Goal: Information Seeking & Learning: Learn about a topic

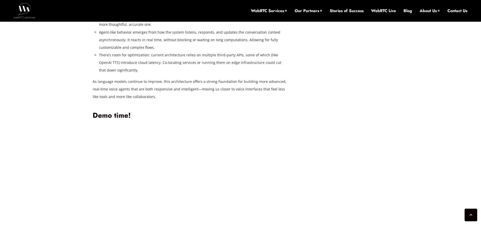
scroll to position [1423, 0]
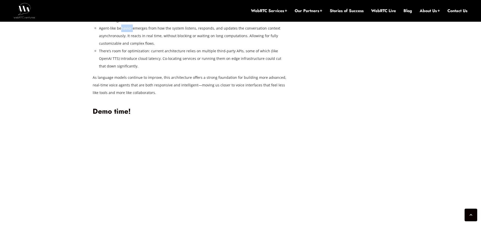
drag, startPoint x: 120, startPoint y: 101, endPoint x: 132, endPoint y: 100, distance: 12.6
click at [132, 47] on li "Agent-like behavior emerges from how the system listens, responds, and updates …" at bounding box center [193, 35] width 188 height 23
drag, startPoint x: 135, startPoint y: 99, endPoint x: 208, endPoint y: 101, distance: 73.5
click at [208, 47] on li "Agent-like behavior emerges from how the system listens, responds, and updates …" at bounding box center [193, 35] width 188 height 23
click at [221, 47] on li "Agent-like behavior emerges from how the system listens, responds, and updates …" at bounding box center [193, 35] width 188 height 23
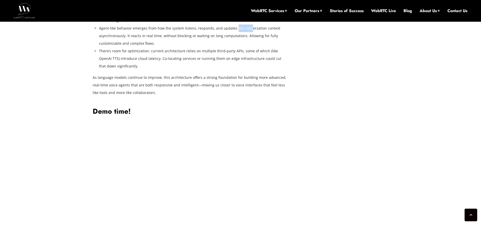
drag, startPoint x: 235, startPoint y: 101, endPoint x: 247, endPoint y: 101, distance: 12.1
click at [247, 47] on li "Agent-like behavior emerges from how the system listens, responds, and updates …" at bounding box center [193, 35] width 188 height 23
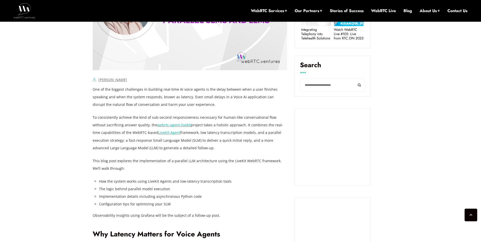
scroll to position [284, 0]
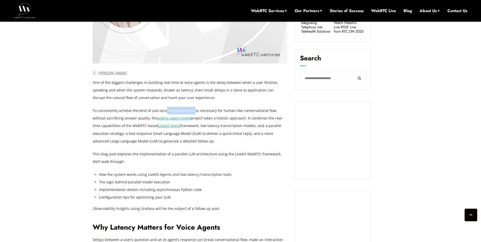
drag, startPoint x: 165, startPoint y: 111, endPoint x: 192, endPoint y: 112, distance: 27.8
click at [192, 112] on p "To consistently achieve the kind of sub-second responsiveness necessary for hum…" at bounding box center [190, 126] width 194 height 38
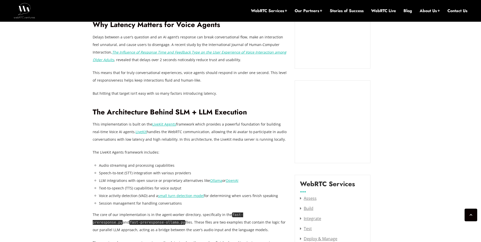
scroll to position [572, 0]
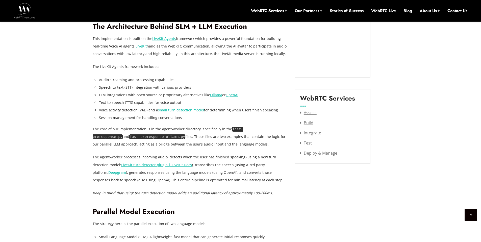
click at [144, 137] on code "fast-preresponse-ollama.py" at bounding box center [157, 136] width 56 height 5
click at [307, 151] on link "Deploy & Manage" at bounding box center [318, 153] width 37 height 6
click at [178, 110] on link "small turn detection model" at bounding box center [181, 110] width 46 height 5
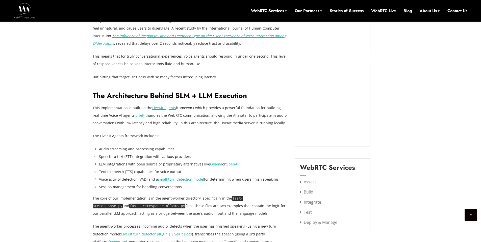
scroll to position [504, 0]
drag, startPoint x: 230, startPoint y: 198, endPoint x: 271, endPoint y: 199, distance: 40.1
click at [271, 199] on p "The core of our implementation is in the agent-worker directory, specifically i…" at bounding box center [190, 205] width 194 height 23
copy p "ast-preresponse.py"
click at [243, 198] on code "fast-preresponse.py" at bounding box center [168, 201] width 150 height 12
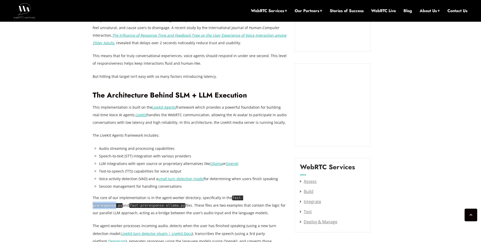
click at [243, 198] on code "fast-preresponse.py" at bounding box center [168, 201] width 150 height 12
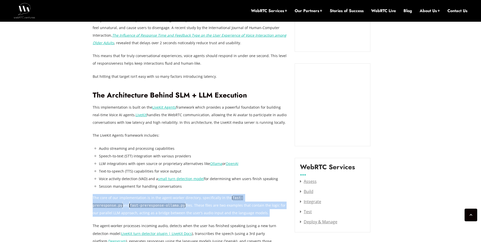
click at [243, 198] on code "fast-preresponse.py" at bounding box center [168, 201] width 150 height 12
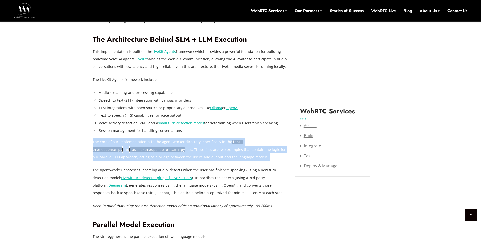
scroll to position [566, 0]
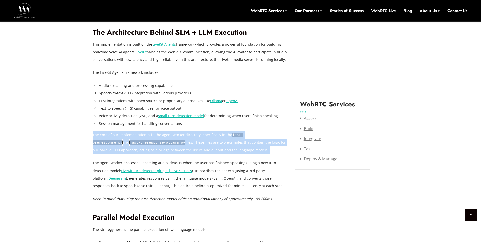
click at [247, 146] on p "The core of our implementation is in the agent-worker directory, specifically i…" at bounding box center [190, 142] width 194 height 23
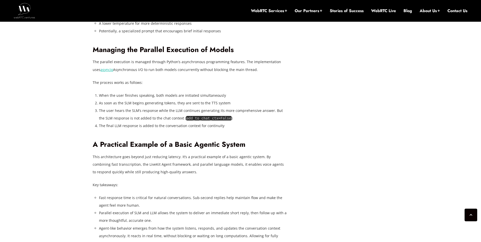
scroll to position [1229, 0]
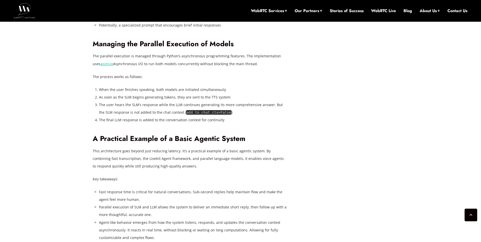
click at [214, 115] on code "add_to_chat_ctx=False" at bounding box center [208, 112] width 45 height 5
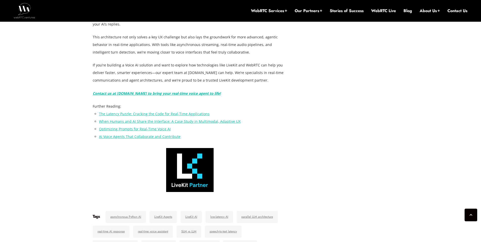
scroll to position [1806, 0]
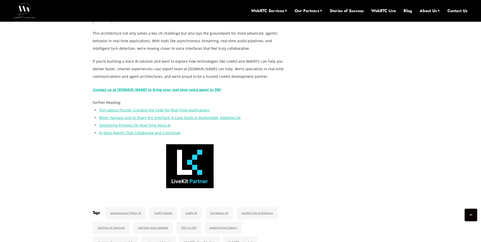
click at [206, 92] on em "Contact us at WebRTC.ventures to bring your real-time voice agent to life!" at bounding box center [157, 89] width 128 height 5
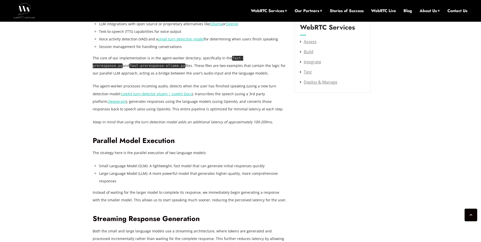
scroll to position [641, 0]
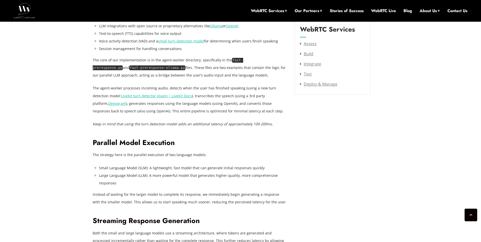
click at [244, 69] on p "The core of our implementation is in the agent-worker directory, specifically i…" at bounding box center [190, 67] width 194 height 23
drag, startPoint x: 267, startPoint y: 61, endPoint x: 228, endPoint y: 64, distance: 39.5
click at [228, 64] on p "The core of our implementation is in the agent-worker directory, specifically i…" at bounding box center [190, 67] width 194 height 23
copy p "fast-preresponse.py"
click at [150, 68] on p "The core of our implementation is in the agent-worker directory, specifically i…" at bounding box center [190, 67] width 194 height 23
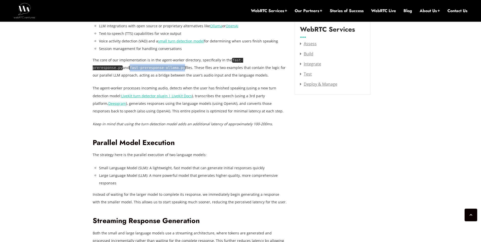
drag, startPoint x: 146, startPoint y: 68, endPoint x: 93, endPoint y: 68, distance: 52.8
click at [93, 68] on p "The core of our implementation is in the agent-worker directory, specifically i…" at bounding box center [190, 67] width 194 height 23
copy code "fast-preresponse-ollama.py"
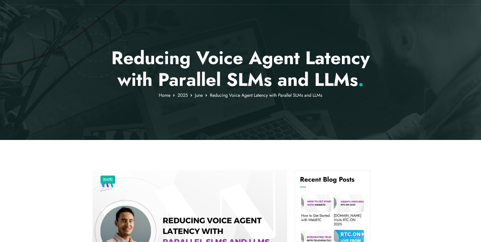
scroll to position [27, 0]
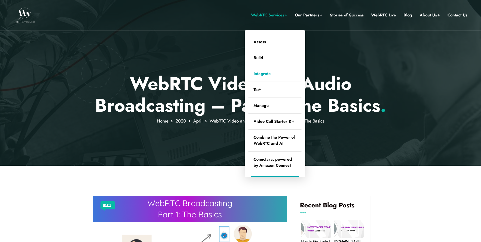
click at [270, 72] on link "Integrate" at bounding box center [274, 74] width 53 height 16
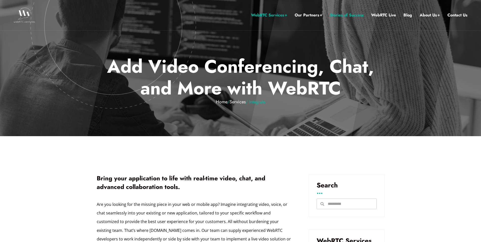
click at [347, 16] on link "Stories of Success" at bounding box center [347, 15] width 34 height 7
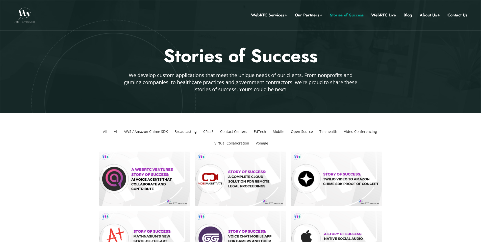
scroll to position [1, 0]
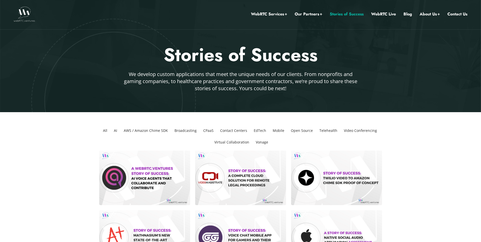
click at [289, 131] on li "Open Source" at bounding box center [302, 131] width 26 height 12
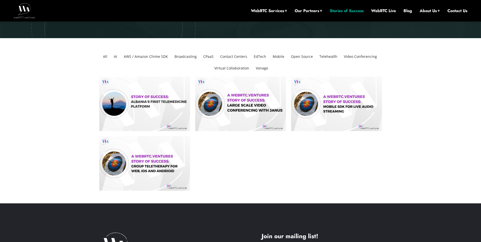
scroll to position [96, 0]
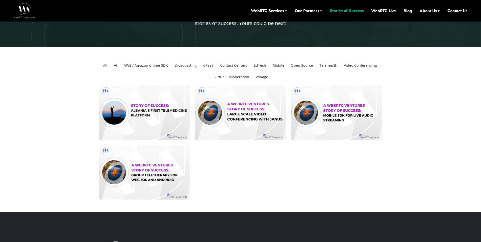
click at [305, 66] on li "Open Source" at bounding box center [302, 66] width 26 height 12
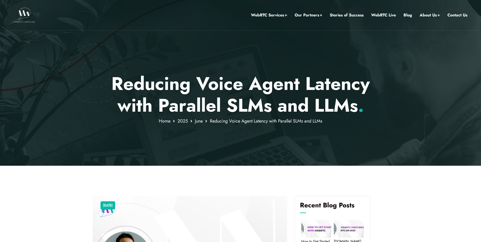
click at [28, 19] on img at bounding box center [24, 15] width 21 height 15
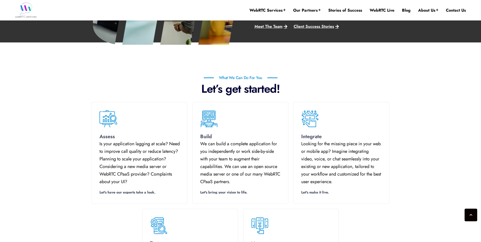
scroll to position [302, 0]
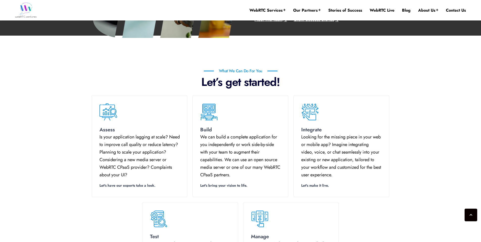
click at [208, 116] on icon at bounding box center [209, 112] width 18 height 18
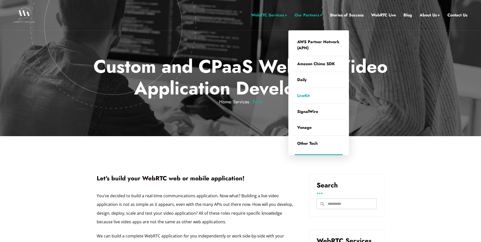
click at [300, 94] on link "LiveKit" at bounding box center [318, 96] width 53 height 16
